Goal: Use online tool/utility: Utilize a website feature to perform a specific function

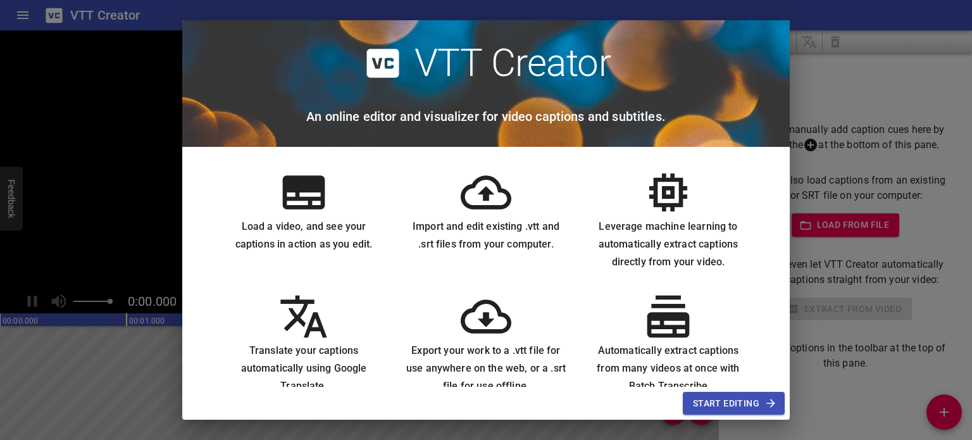
click at [324, 228] on h6 "Load a video, and see your captions in action as you edit." at bounding box center [304, 235] width 162 height 35
click at [310, 205] on icon at bounding box center [304, 192] width 42 height 34
click at [723, 399] on span "Start Editing" at bounding box center [734, 404] width 82 height 16
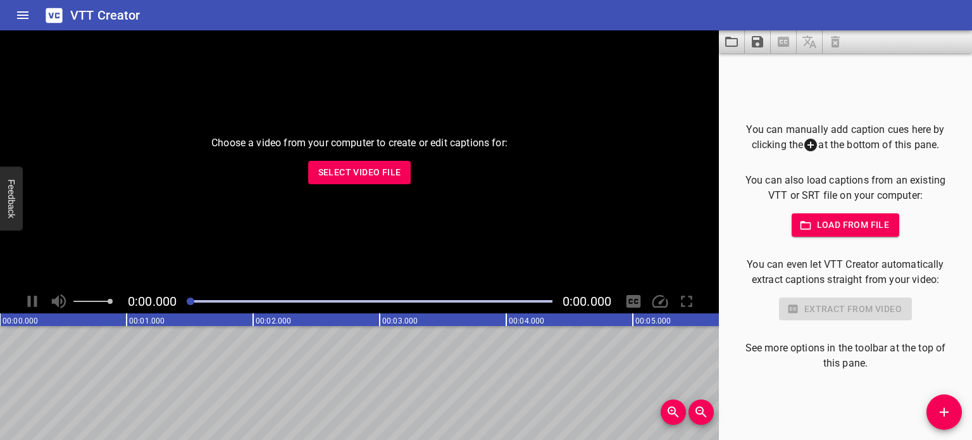
click at [368, 172] on span "Select Video File" at bounding box center [359, 173] width 83 height 16
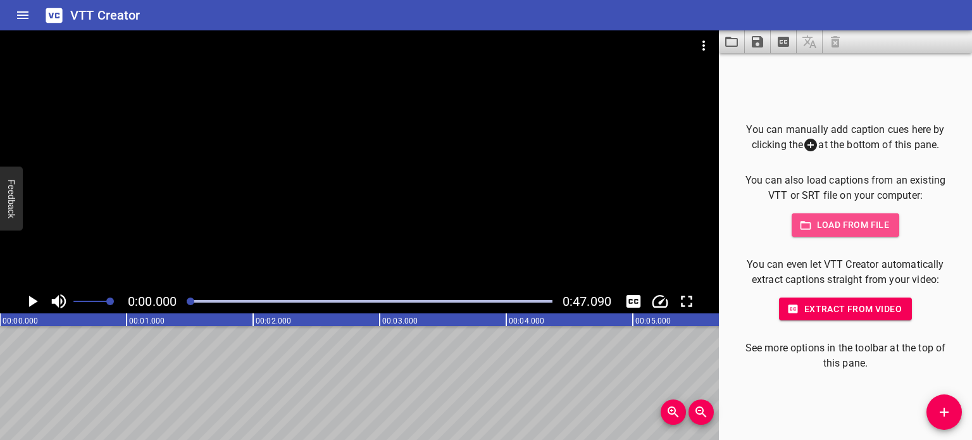
click at [843, 217] on button "Load from file" at bounding box center [846, 224] width 108 height 23
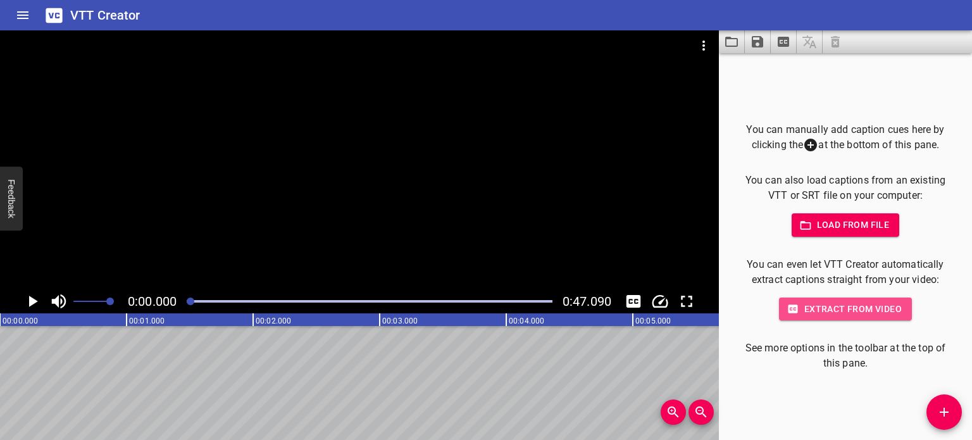
click at [848, 311] on span "Extract from video" at bounding box center [845, 309] width 113 height 16
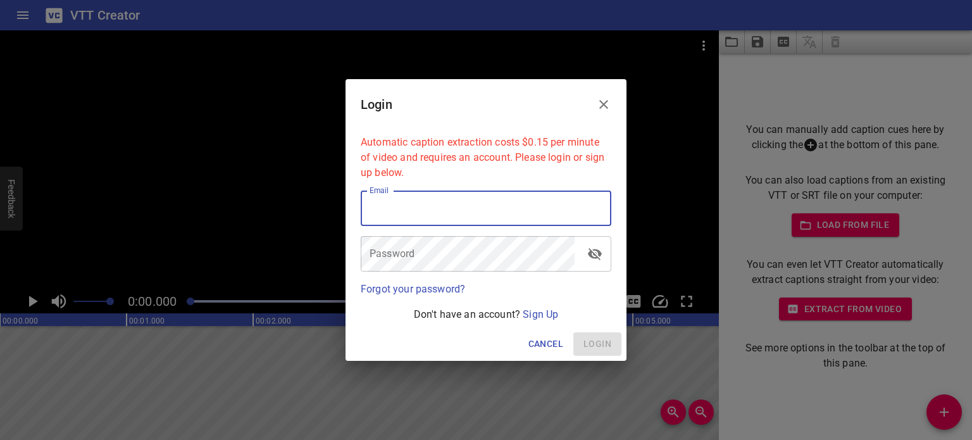
click at [402, 201] on input "email" at bounding box center [486, 208] width 251 height 35
type input "[EMAIL_ADDRESS][DOMAIN_NAME]"
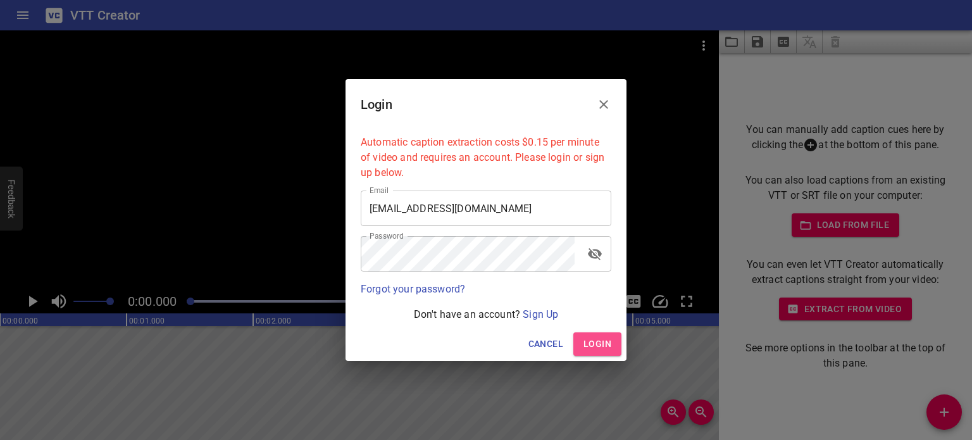
click at [581, 341] on button "Login" at bounding box center [598, 343] width 48 height 23
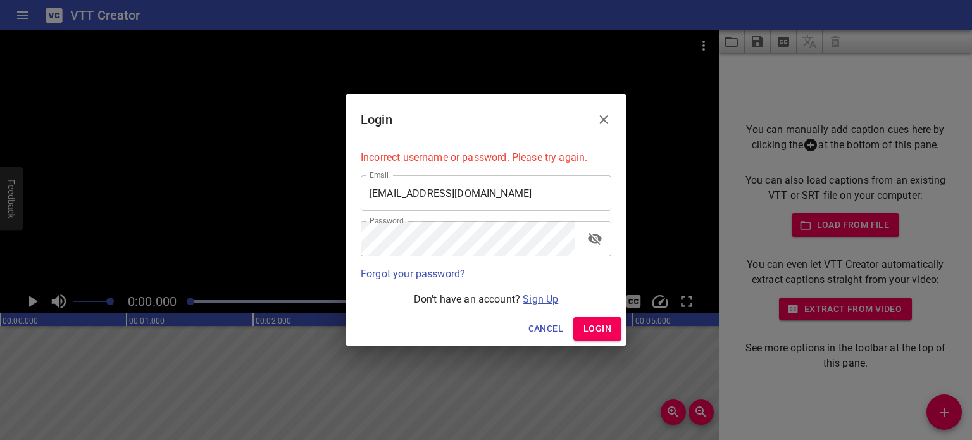
click at [534, 294] on link "Sign Up" at bounding box center [540, 299] width 35 height 12
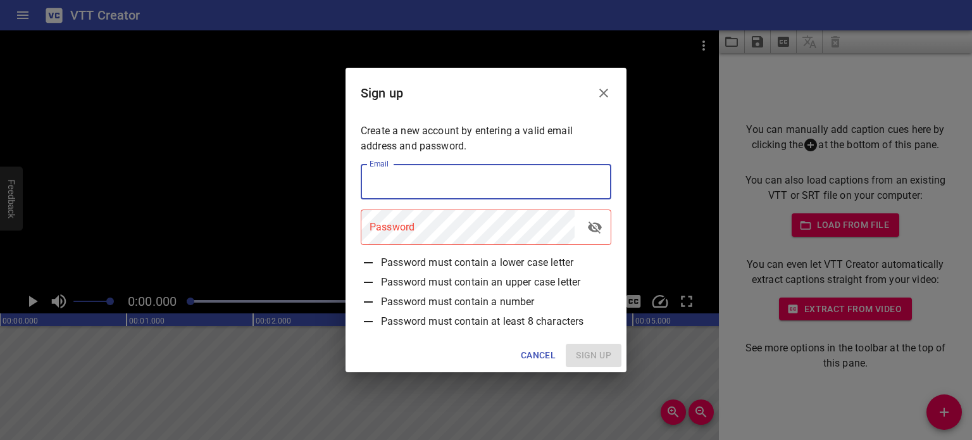
click at [409, 181] on input "email" at bounding box center [486, 181] width 251 height 35
type input "[EMAIL_ADDRESS][DOMAIN_NAME]"
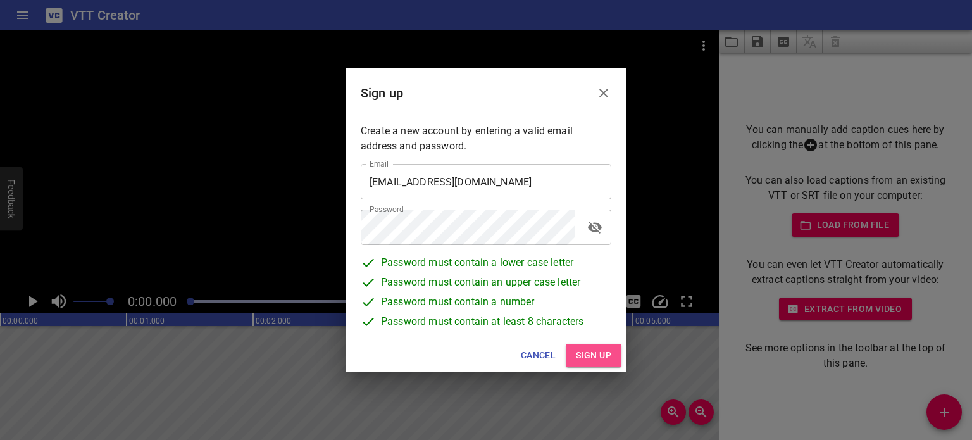
click at [584, 346] on button "Sign up" at bounding box center [594, 355] width 56 height 23
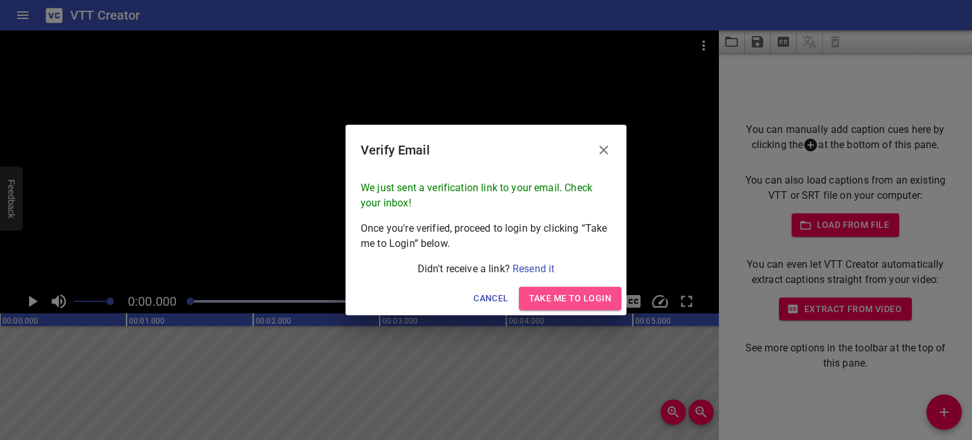
click at [565, 296] on span "Take me to Login" at bounding box center [570, 299] width 82 height 16
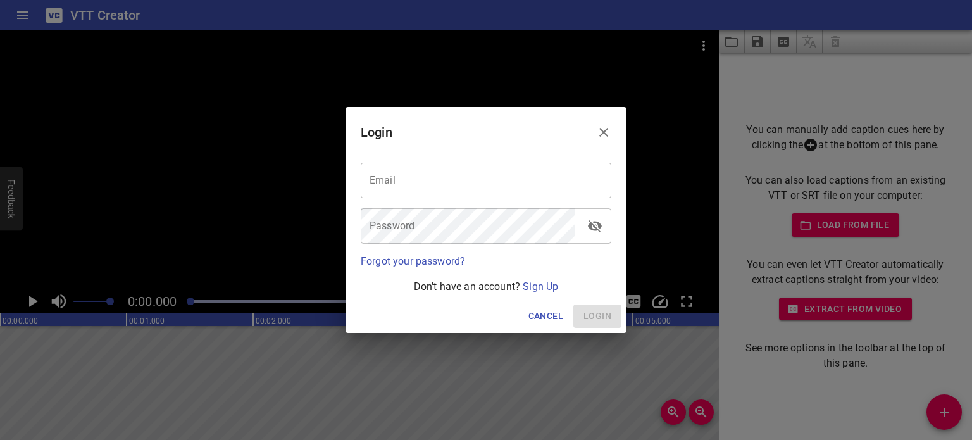
click at [393, 182] on input "email" at bounding box center [486, 180] width 251 height 35
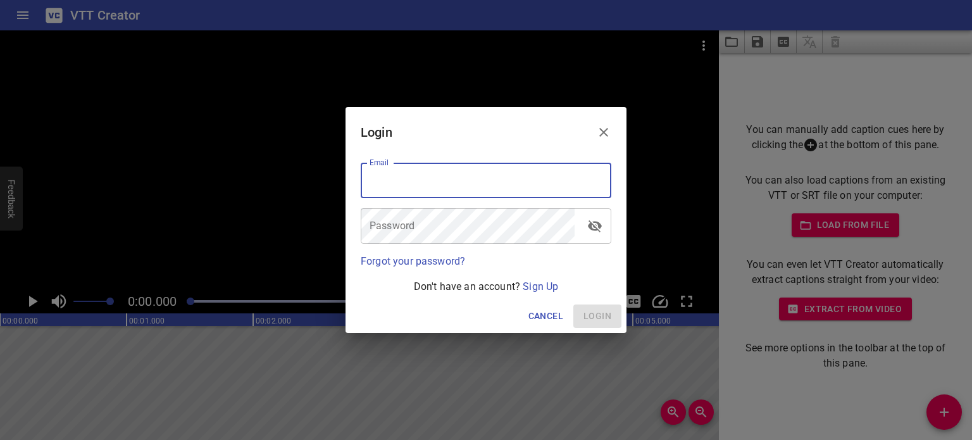
type input "[EMAIL_ADDRESS][DOMAIN_NAME]"
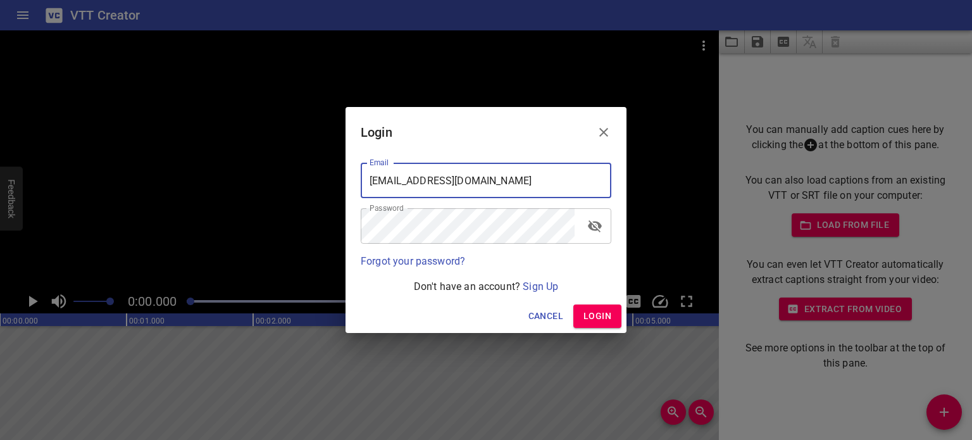
click at [601, 316] on span "Login" at bounding box center [598, 316] width 28 height 16
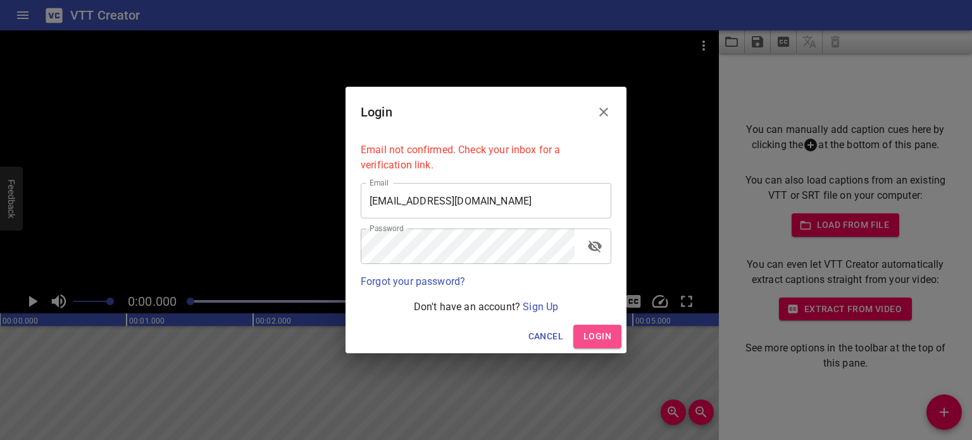
click at [598, 338] on span "Login" at bounding box center [598, 337] width 28 height 16
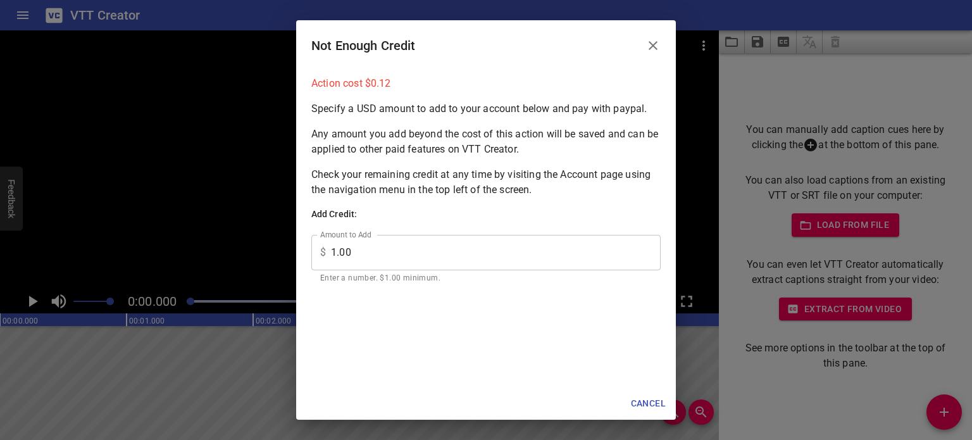
scroll to position [37, 0]
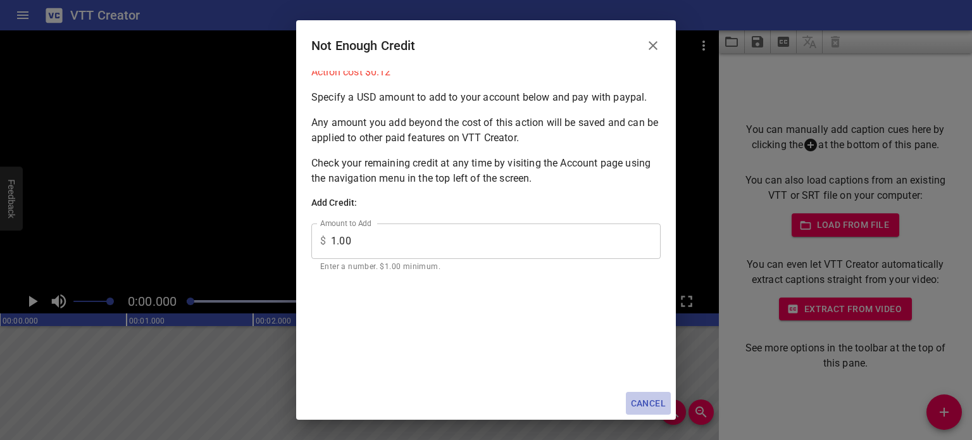
click at [664, 399] on span "Cancel" at bounding box center [648, 404] width 35 height 16
